Goal: Task Accomplishment & Management: Use online tool/utility

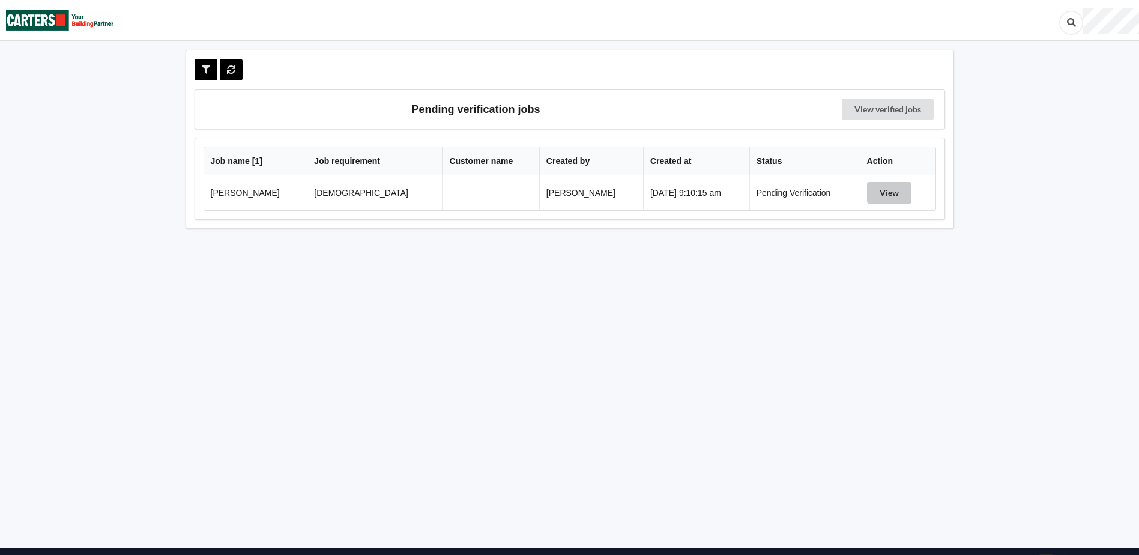
click at [867, 189] on button "View" at bounding box center [889, 193] width 44 height 22
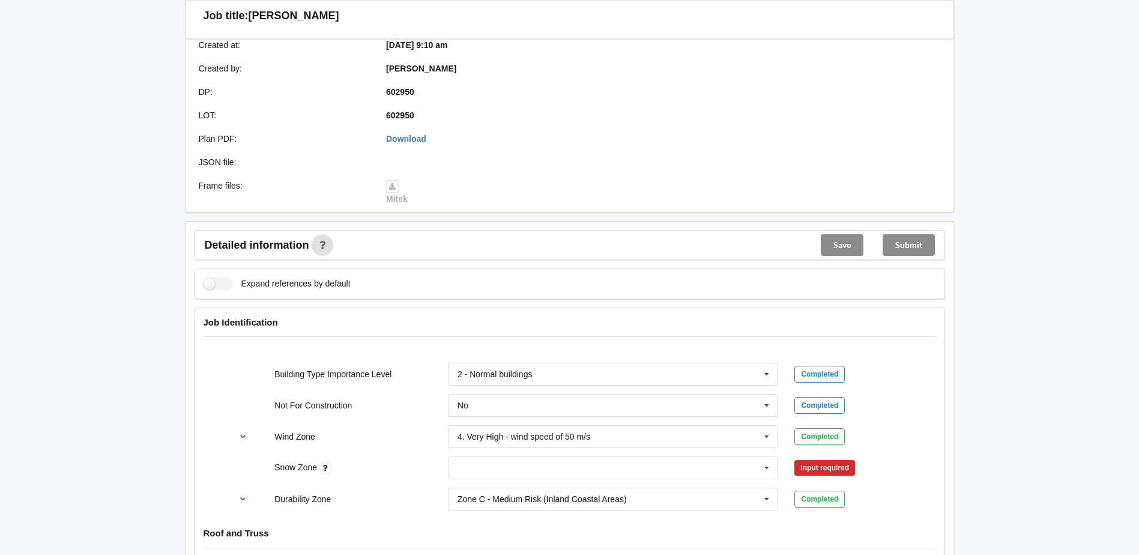
scroll to position [300, 0]
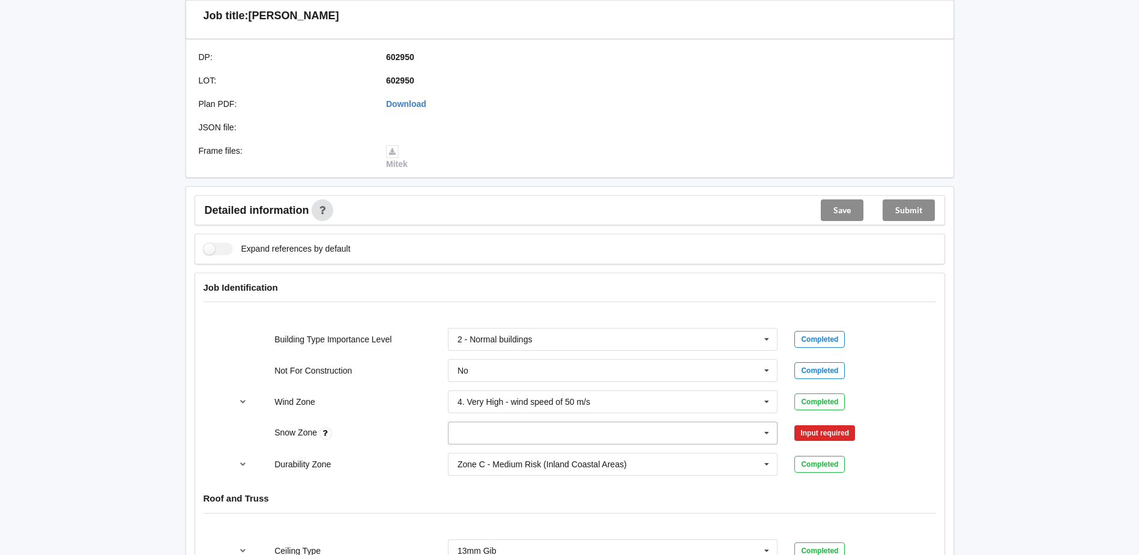
click at [564, 443] on input "text" at bounding box center [613, 433] width 329 height 22
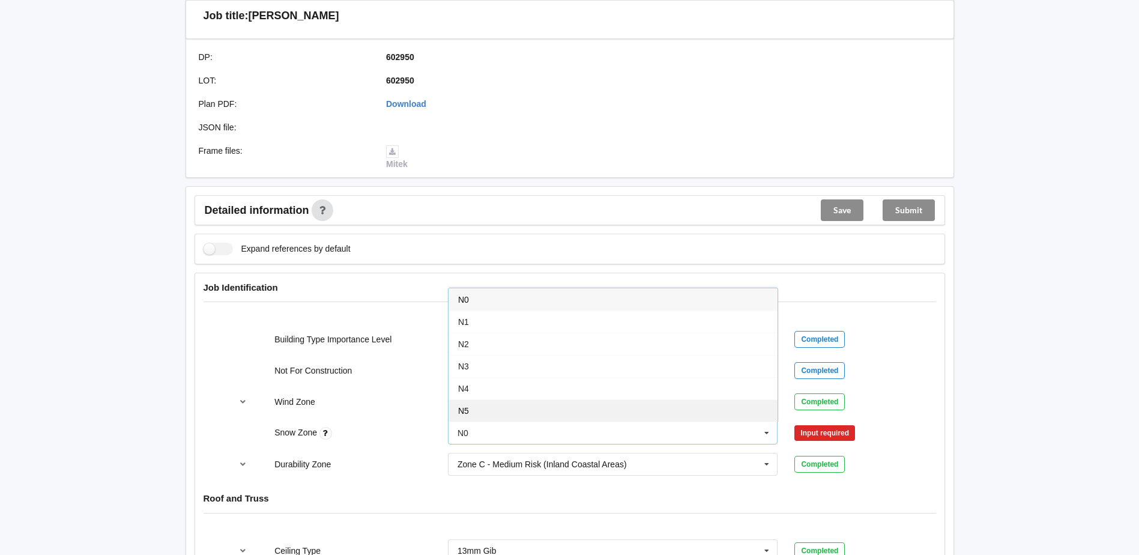
click at [518, 417] on div "N5" at bounding box center [613, 410] width 329 height 22
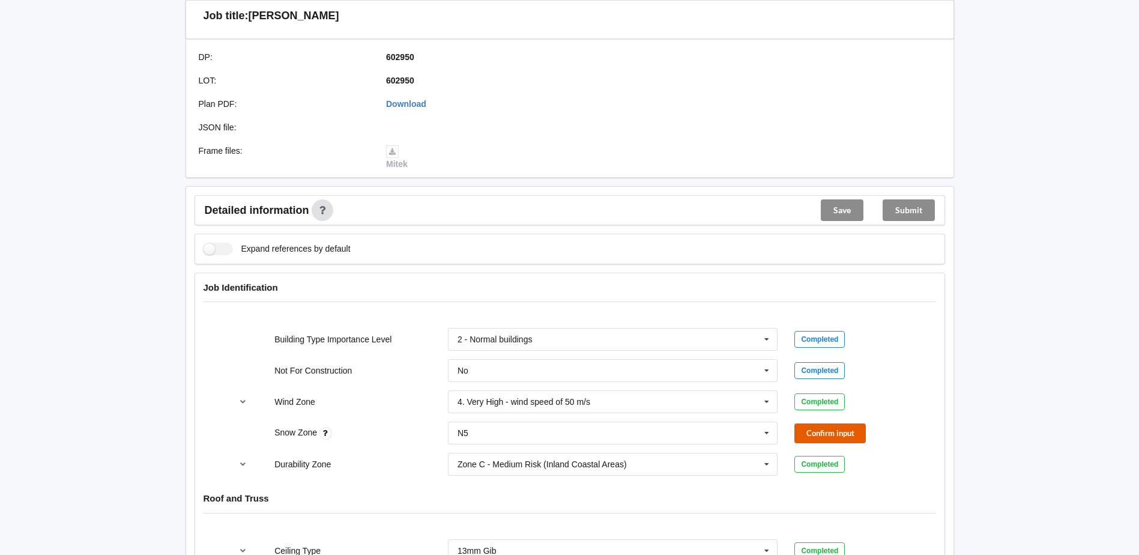
click at [837, 431] on button "Confirm input" at bounding box center [829, 433] width 71 height 20
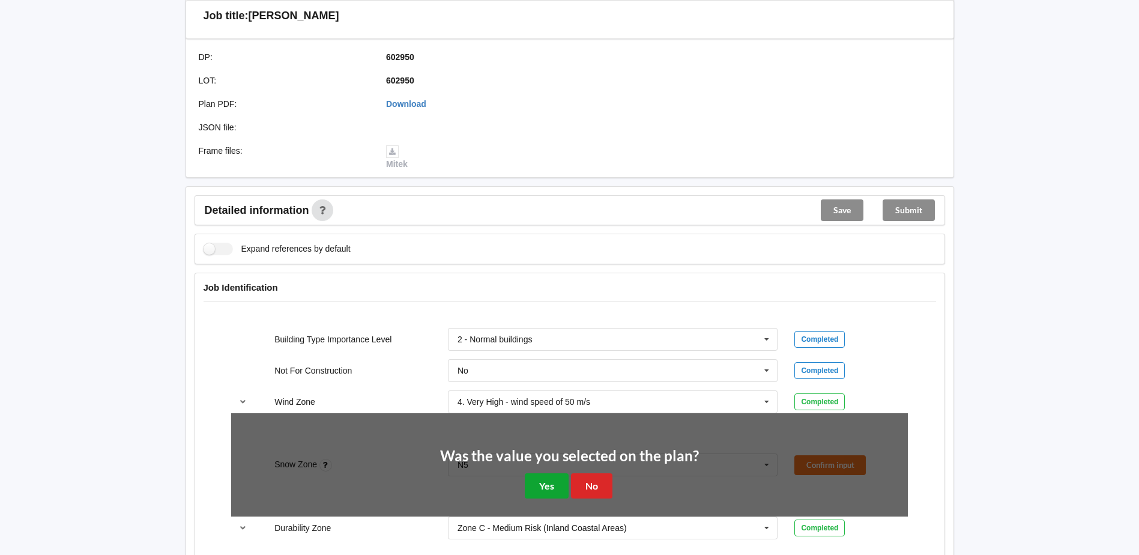
click at [558, 485] on button "Yes" at bounding box center [547, 485] width 44 height 25
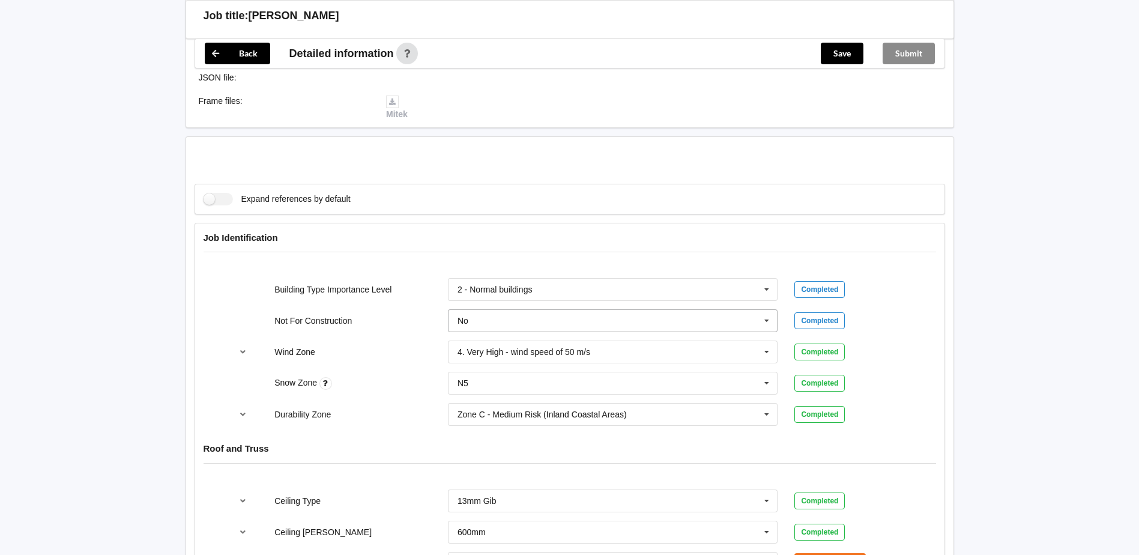
scroll to position [480, 0]
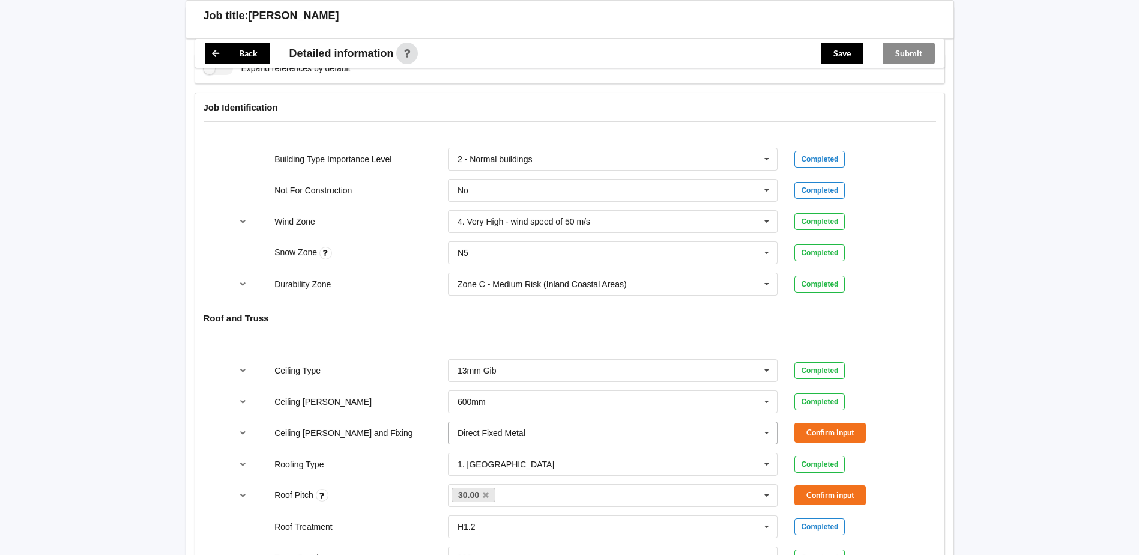
click at [620, 428] on input "text" at bounding box center [613, 433] width 329 height 22
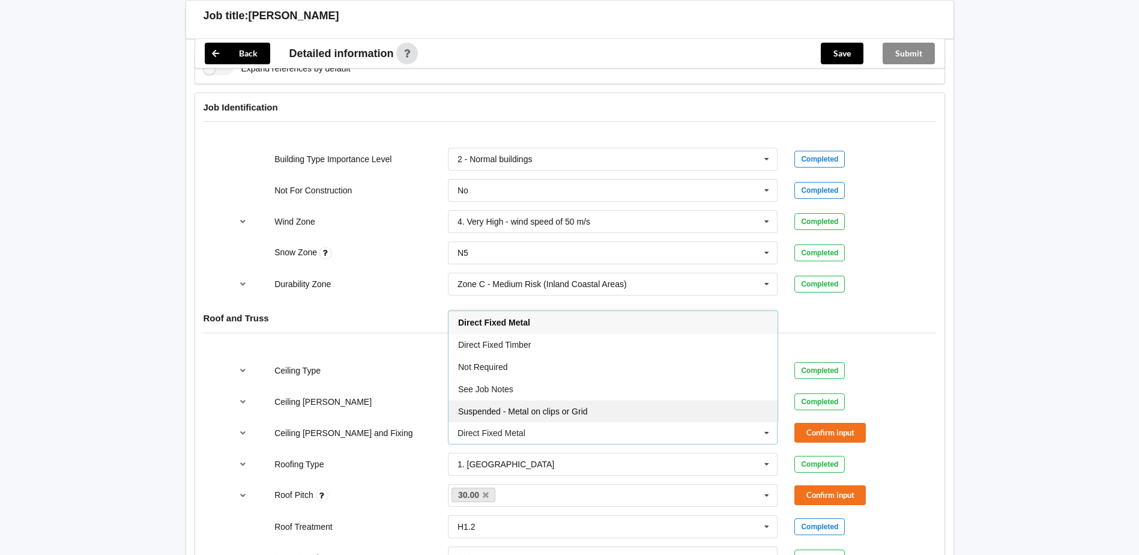
click at [584, 403] on div "Suspended - Metal on clips or Grid" at bounding box center [613, 411] width 329 height 22
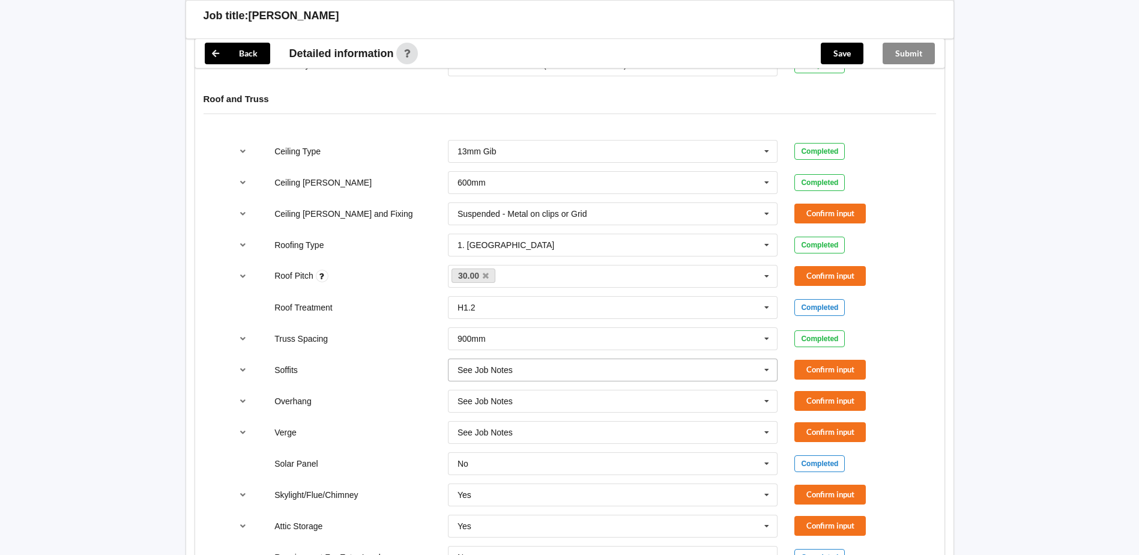
scroll to position [721, 0]
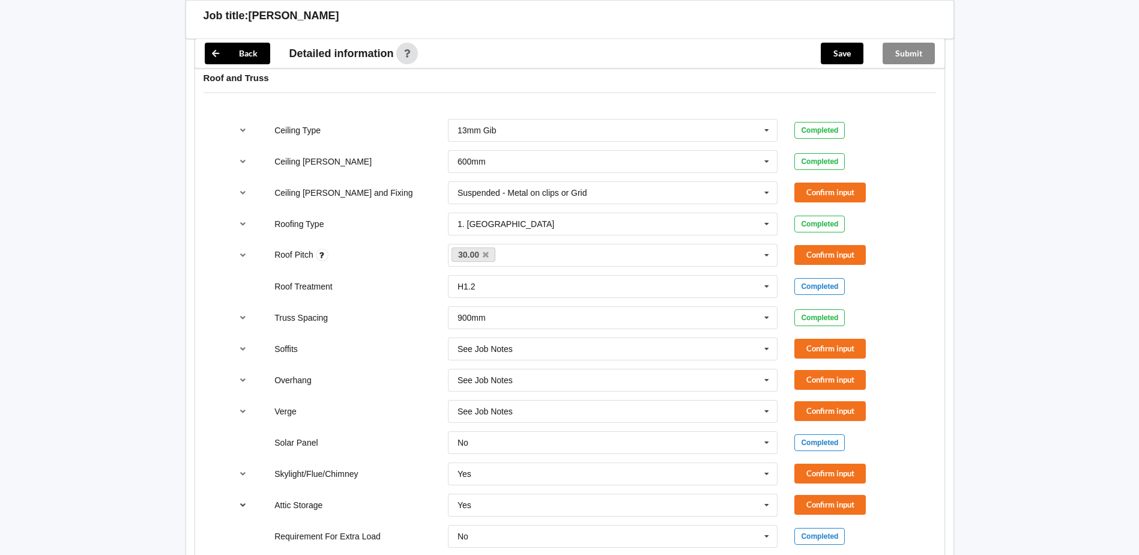
click at [243, 506] on icon "reference-toggle" at bounding box center [243, 504] width 10 height 7
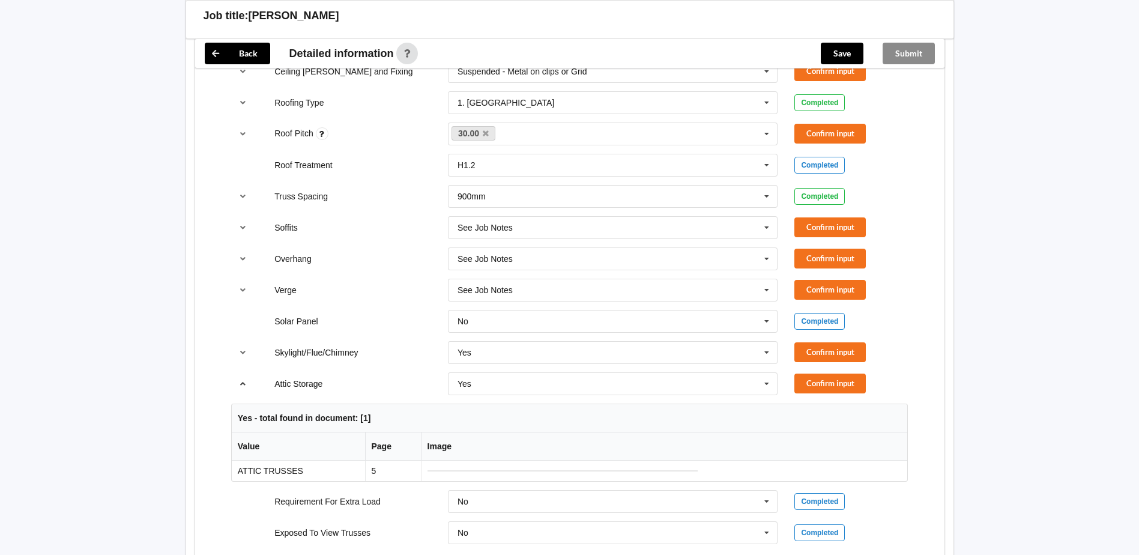
scroll to position [841, 0]
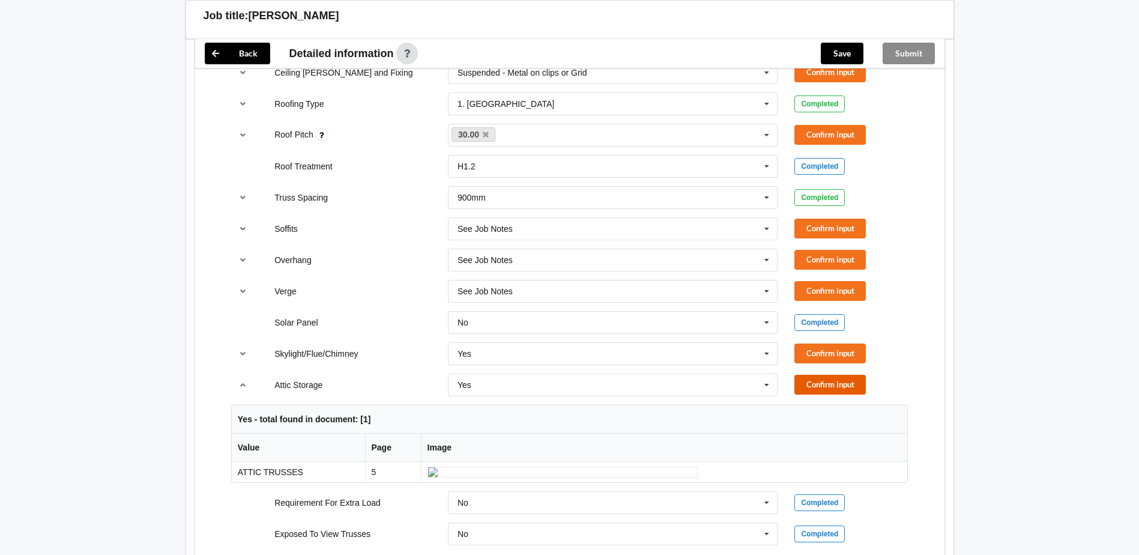
click at [815, 381] on button "Confirm input" at bounding box center [829, 385] width 71 height 20
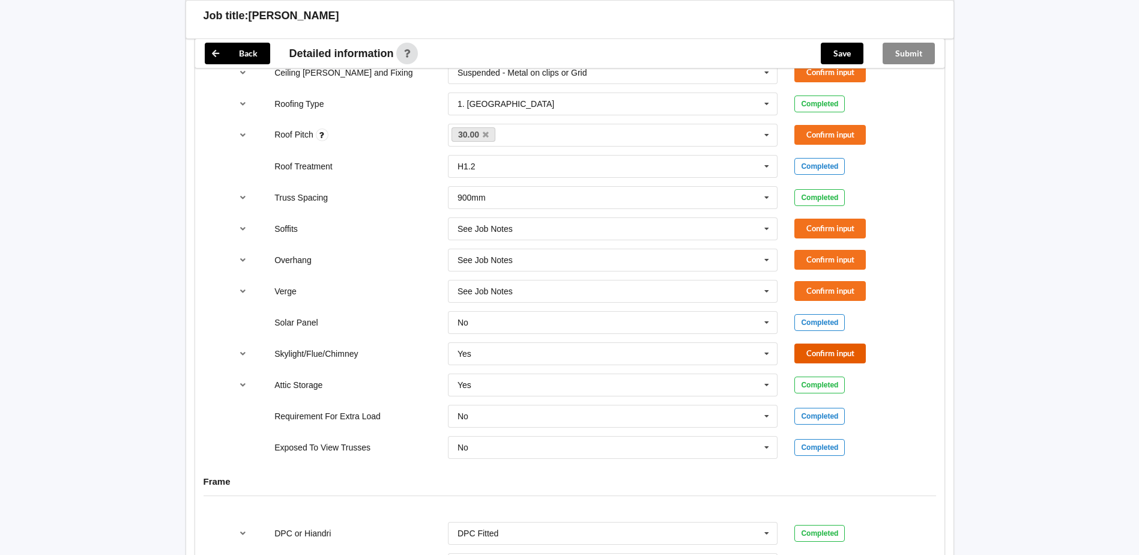
drag, startPoint x: 815, startPoint y: 356, endPoint x: 815, endPoint y: 339, distance: 16.8
click at [815, 353] on button "Confirm input" at bounding box center [829, 353] width 71 height 20
click at [813, 298] on button "Confirm input" at bounding box center [829, 291] width 71 height 20
click at [811, 267] on button "Confirm input" at bounding box center [829, 260] width 71 height 20
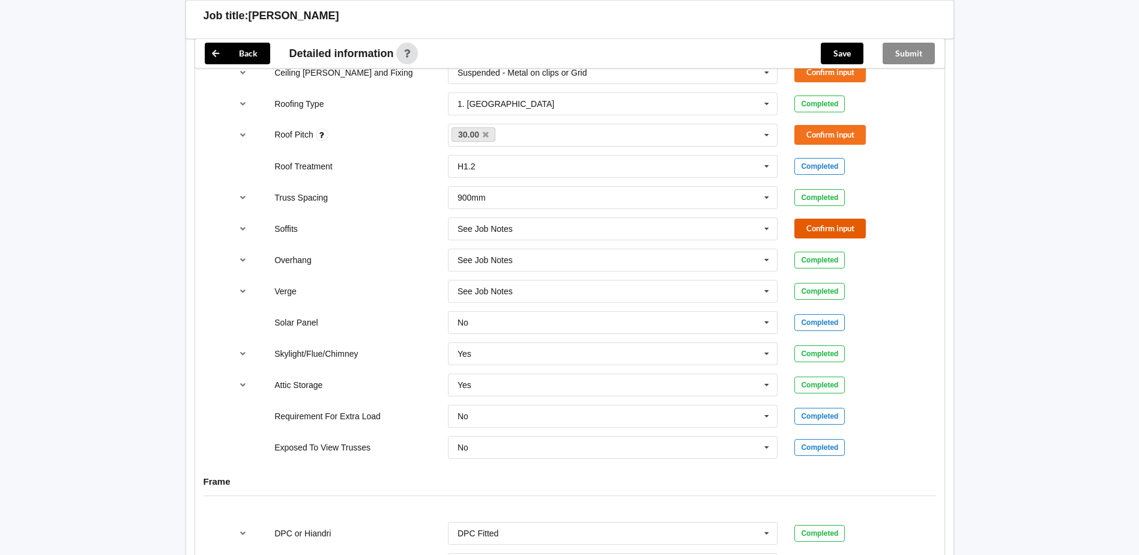
drag, startPoint x: 811, startPoint y: 229, endPoint x: 812, endPoint y: 168, distance: 60.7
click at [811, 226] on button "Confirm input" at bounding box center [829, 229] width 71 height 20
click at [813, 139] on button "Confirm input" at bounding box center [829, 135] width 71 height 20
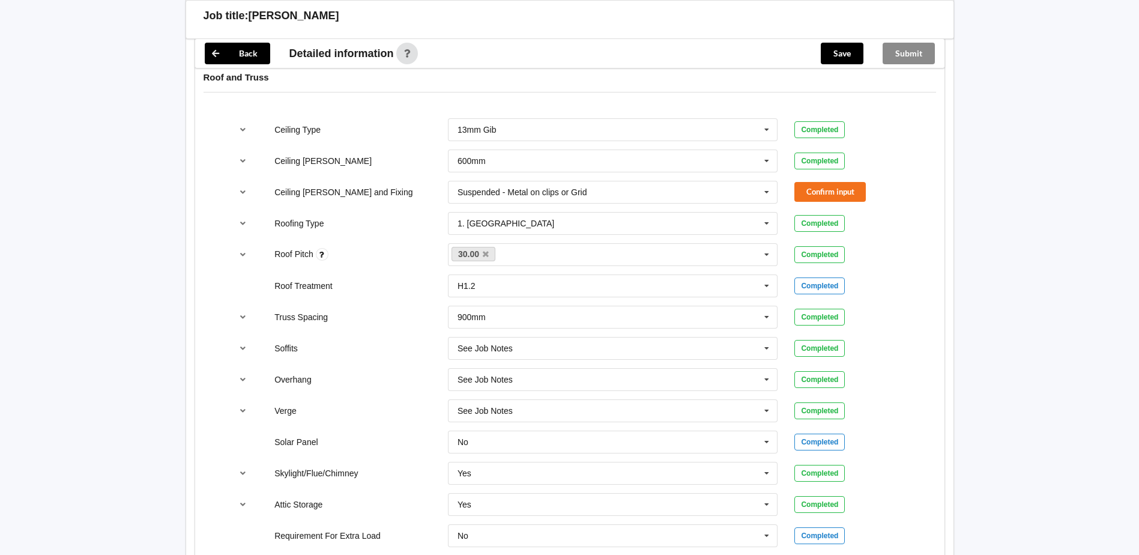
scroll to position [721, 0]
click at [821, 194] on button "Confirm input" at bounding box center [829, 193] width 71 height 20
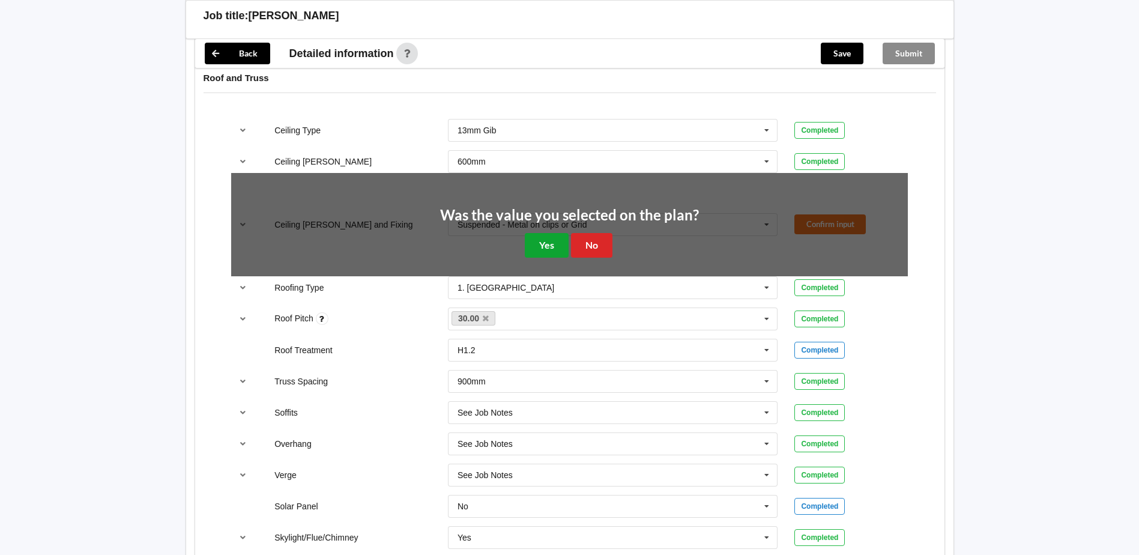
click at [545, 246] on button "Yes" at bounding box center [547, 245] width 44 height 25
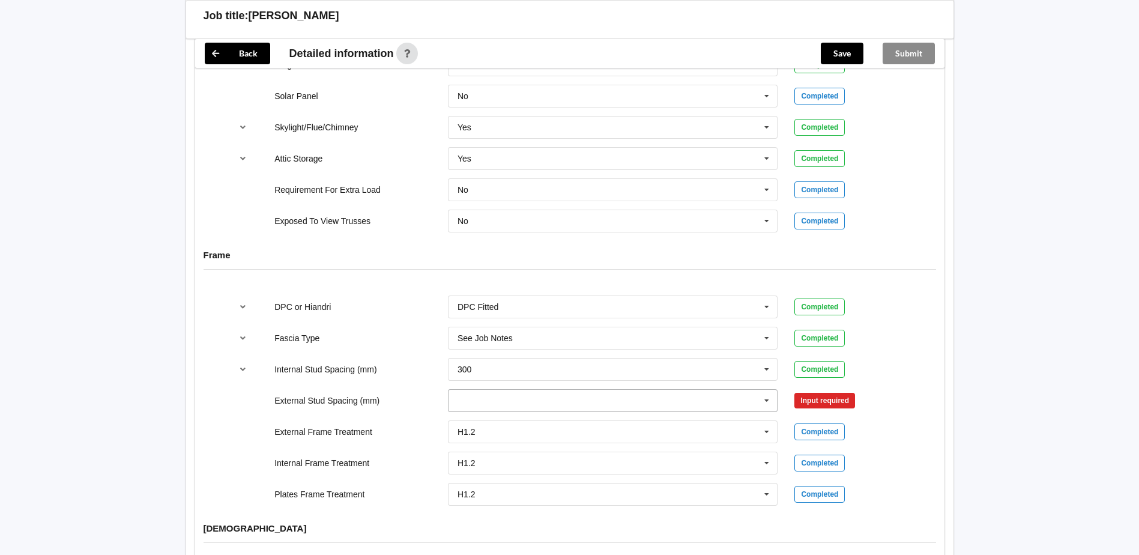
scroll to position [1081, 0]
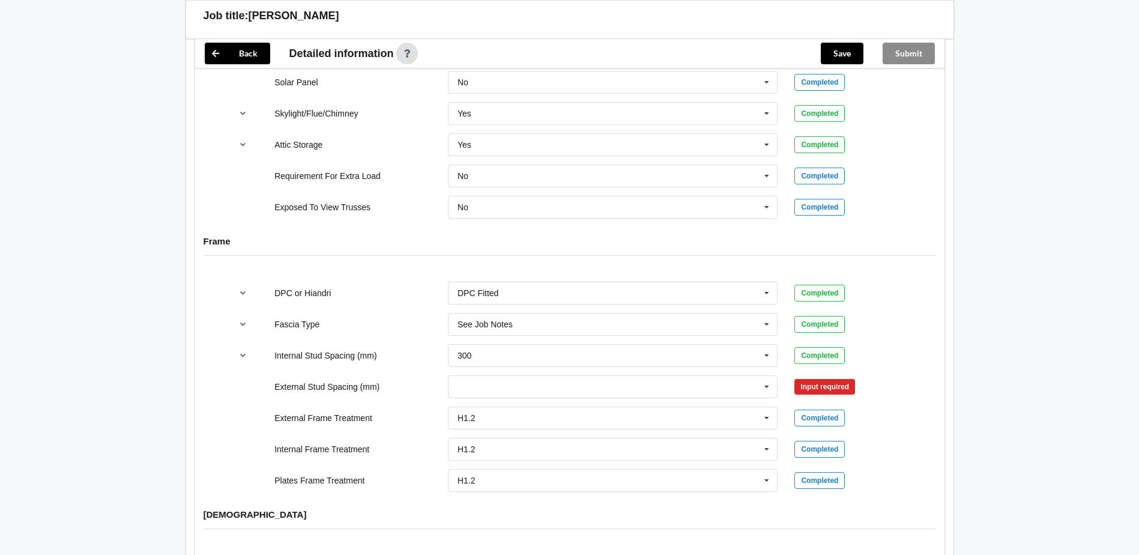
click at [526, 373] on div "300 400 450 500 600 800 Multiple Values – See As Per Plan None See Job Notes" at bounding box center [613, 387] width 347 height 40
click at [518, 384] on input "text" at bounding box center [613, 387] width 329 height 22
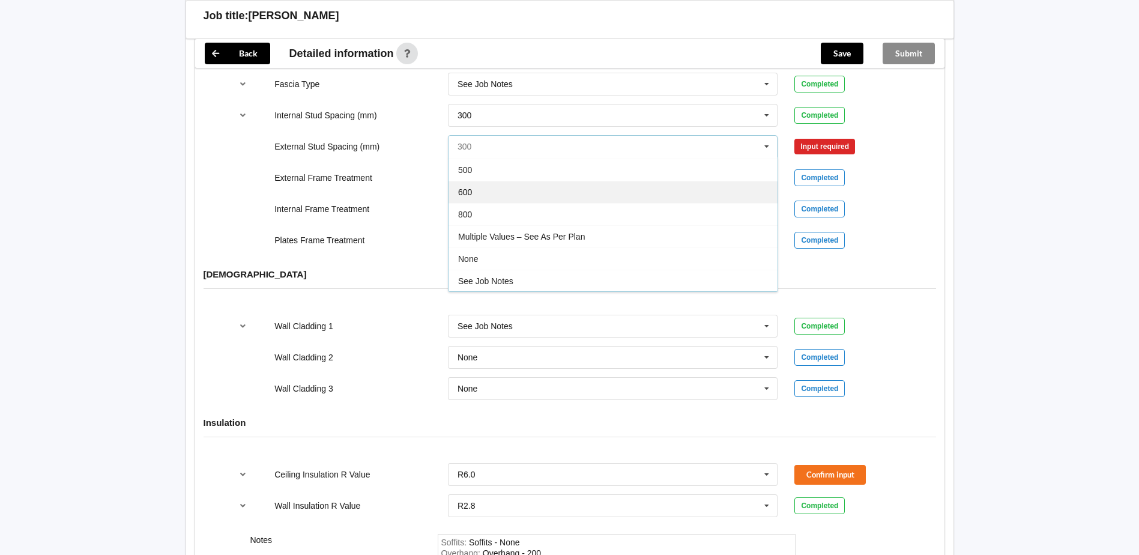
scroll to position [66, 0]
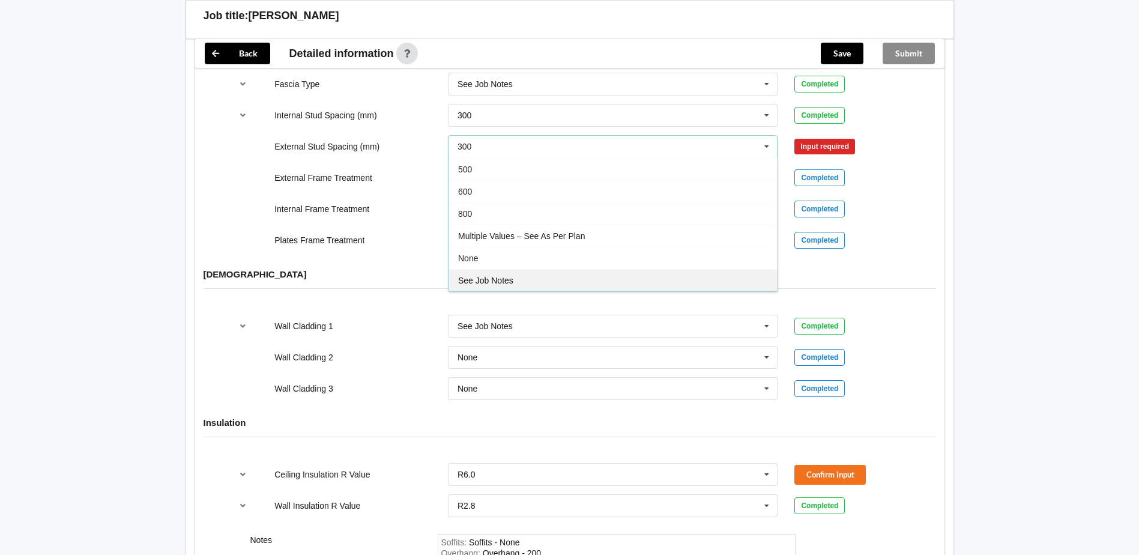
click at [512, 277] on span "See Job Notes" at bounding box center [485, 281] width 55 height 10
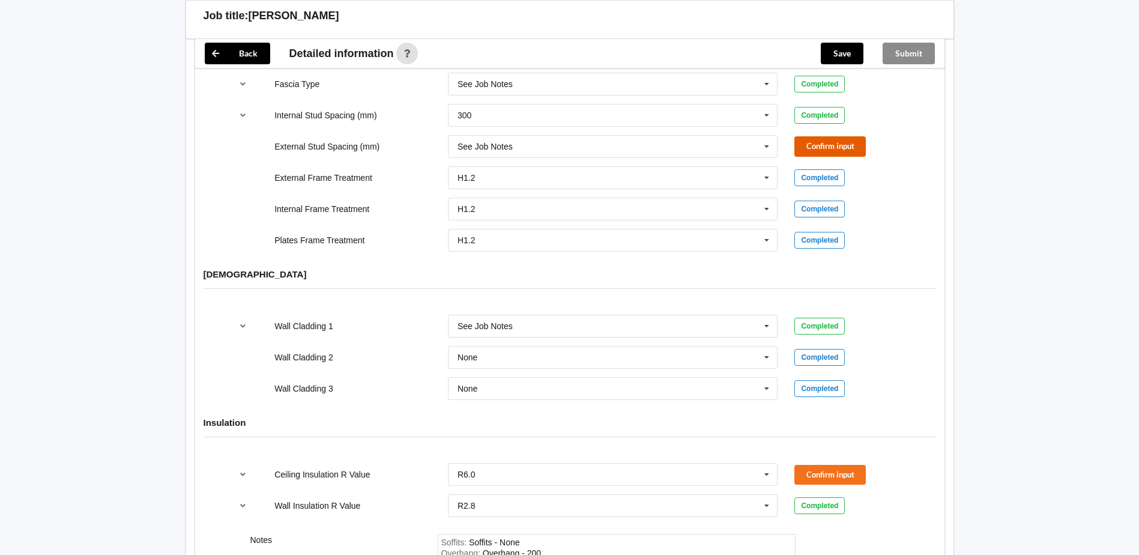
click at [808, 139] on button "Confirm input" at bounding box center [829, 146] width 71 height 20
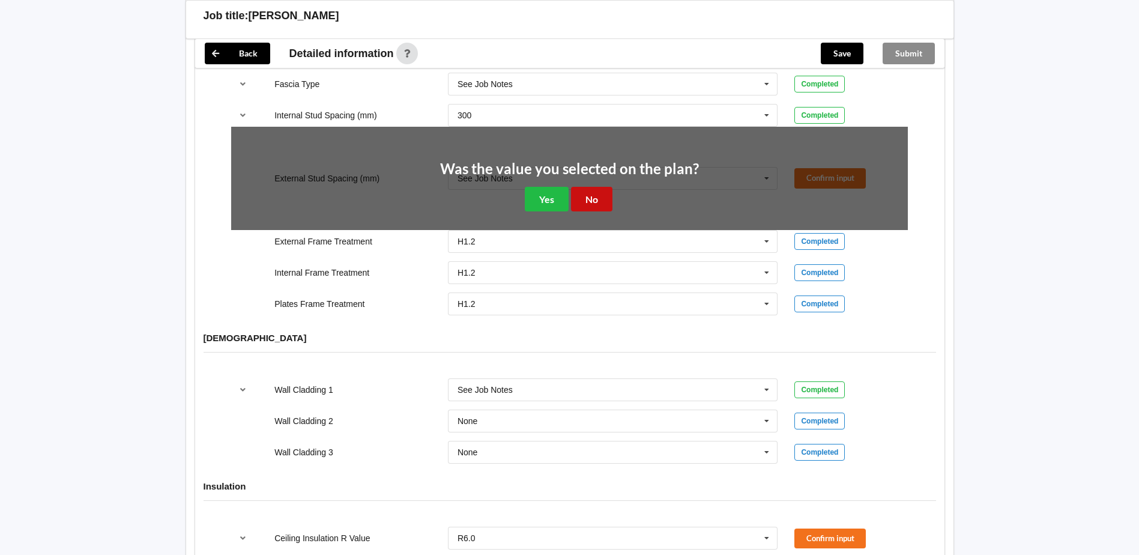
click at [584, 194] on button "No" at bounding box center [591, 199] width 41 height 25
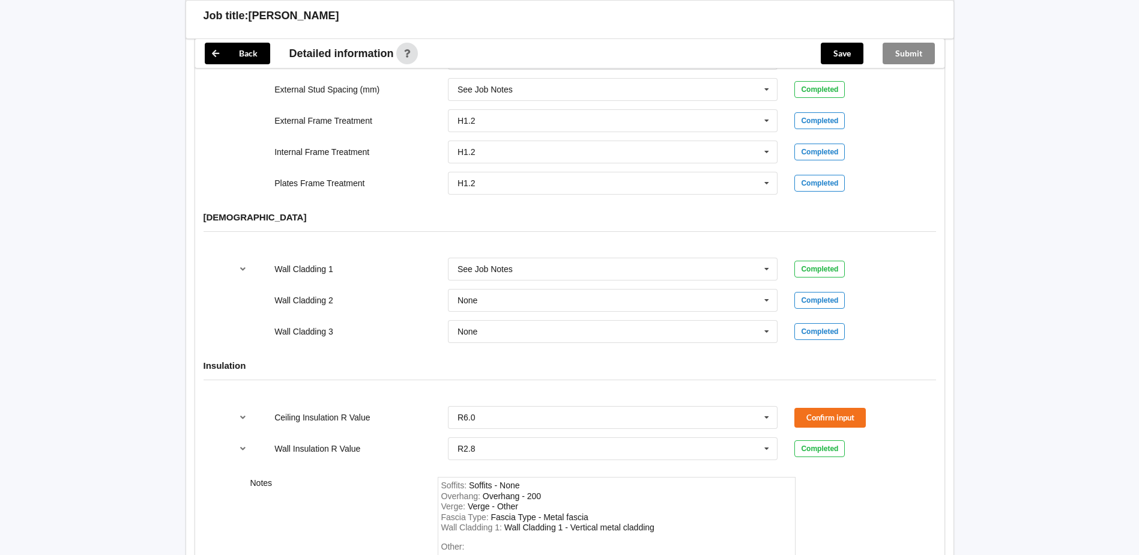
scroll to position [1441, 0]
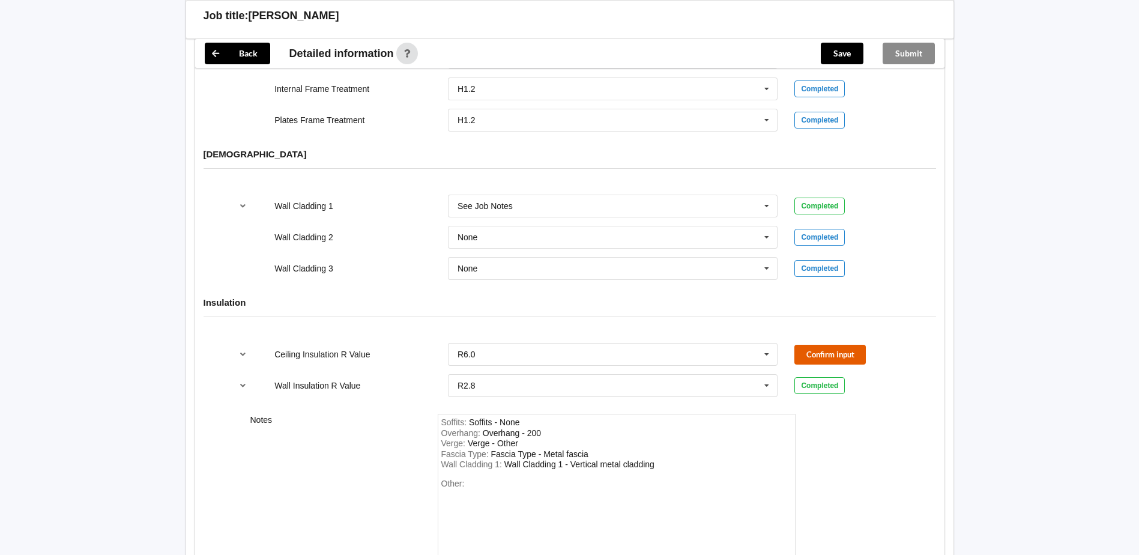
click at [814, 361] on button "Confirm input" at bounding box center [829, 355] width 71 height 20
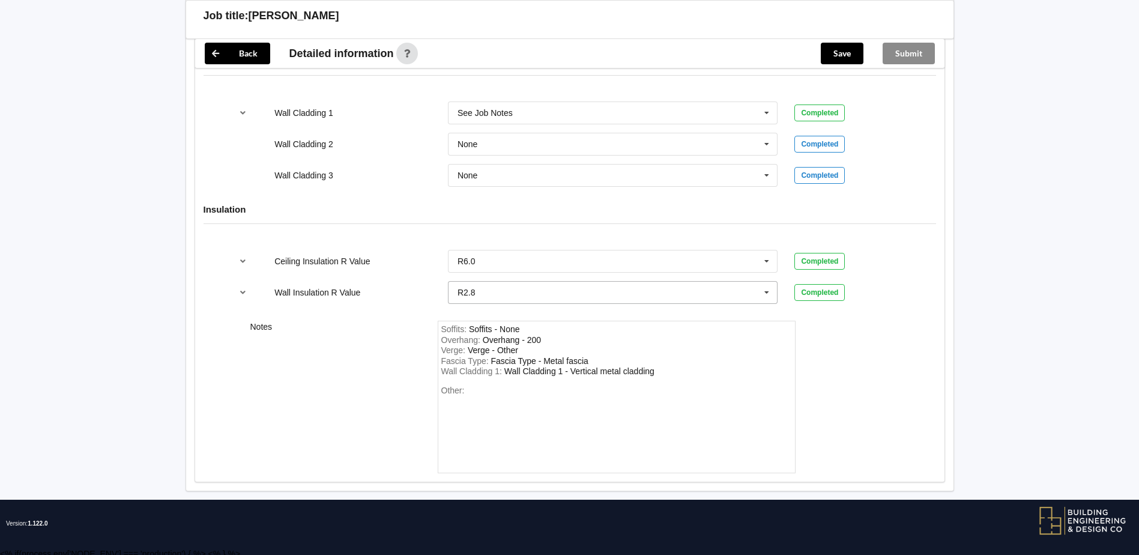
scroll to position [1539, 0]
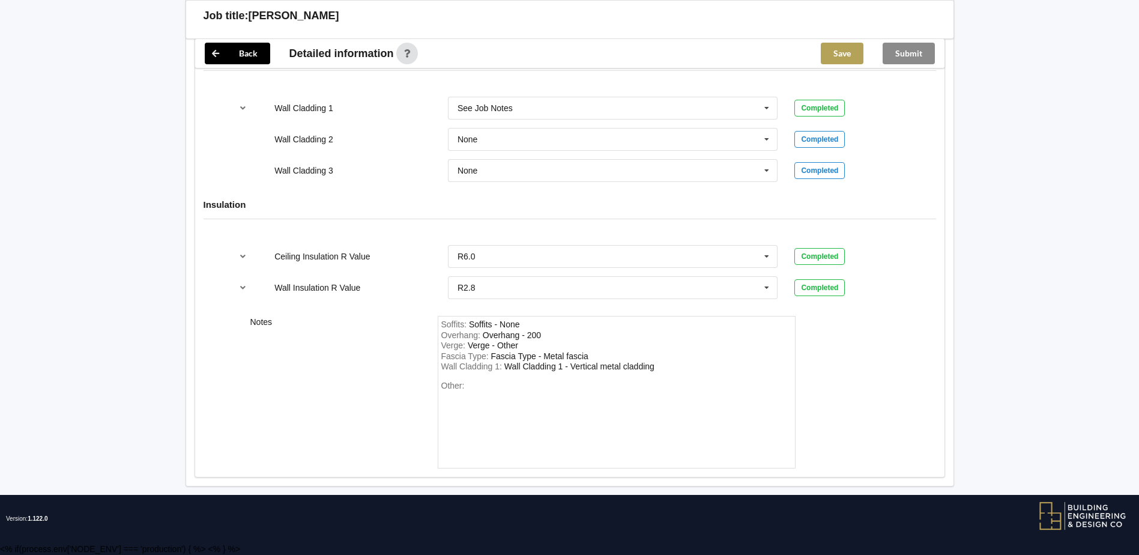
click at [842, 60] on button "Save" at bounding box center [842, 54] width 43 height 22
click at [890, 56] on button "Submit" at bounding box center [909, 54] width 52 height 22
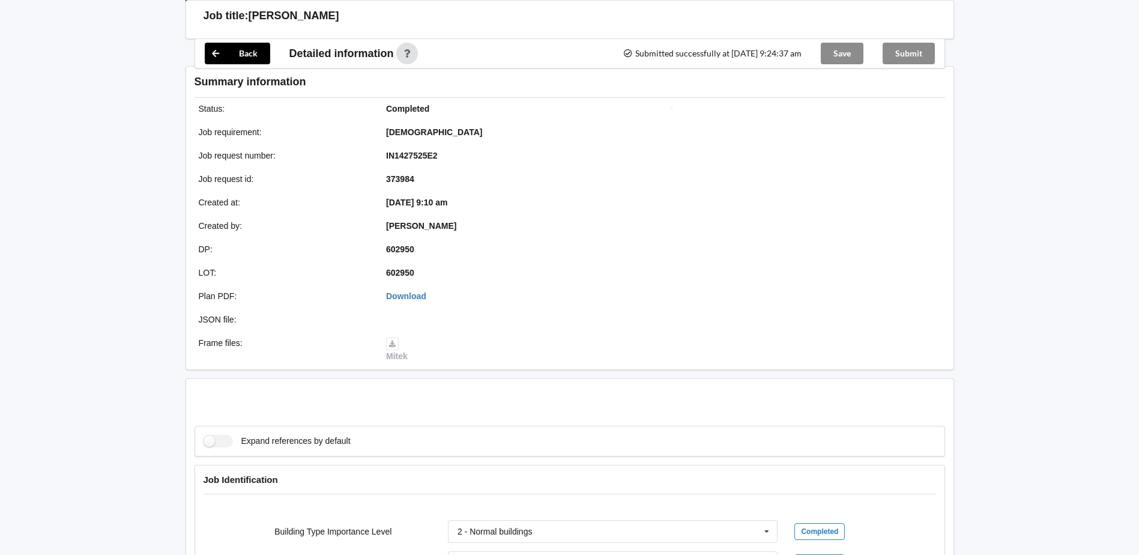
scroll to position [1484, 0]
